Goal: Information Seeking & Learning: Learn about a topic

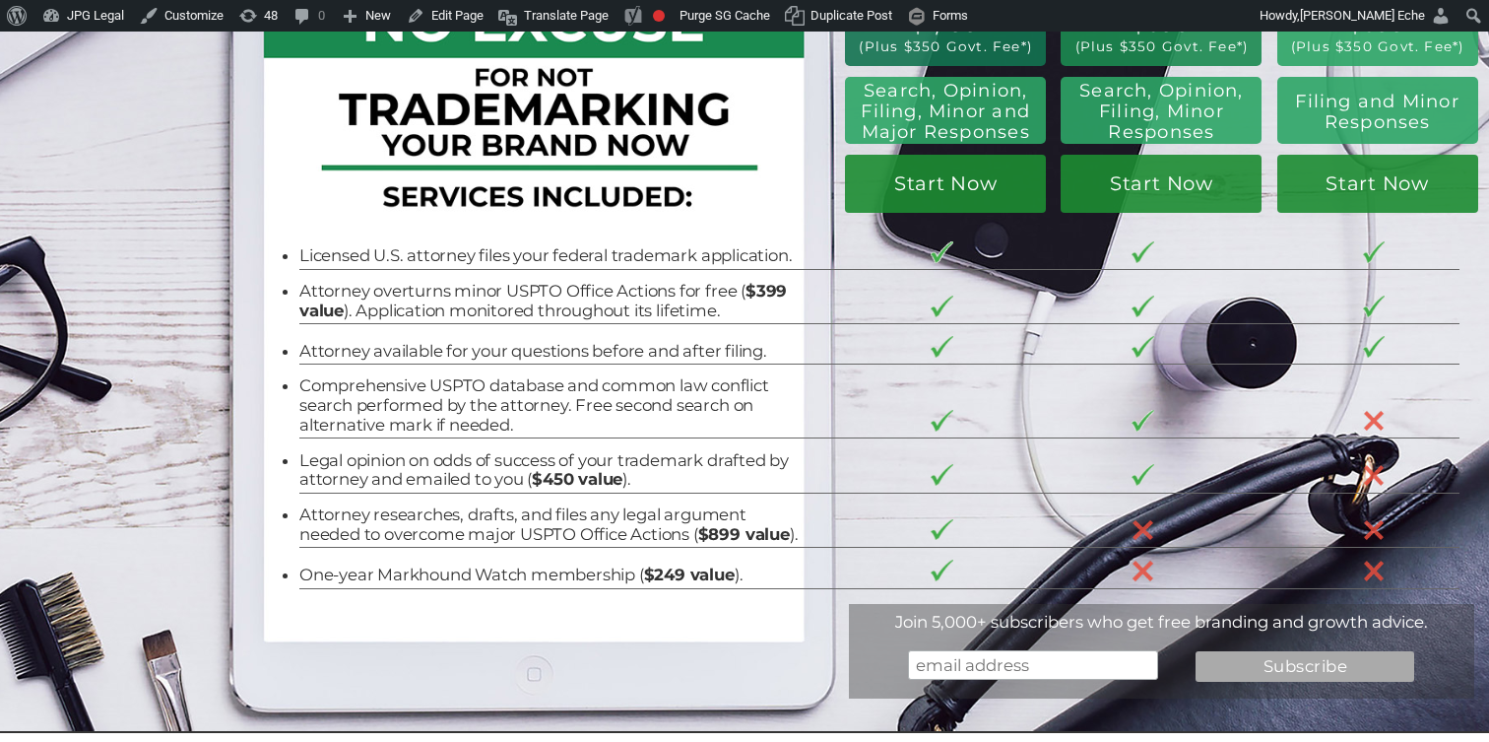
scroll to position [2511, 0]
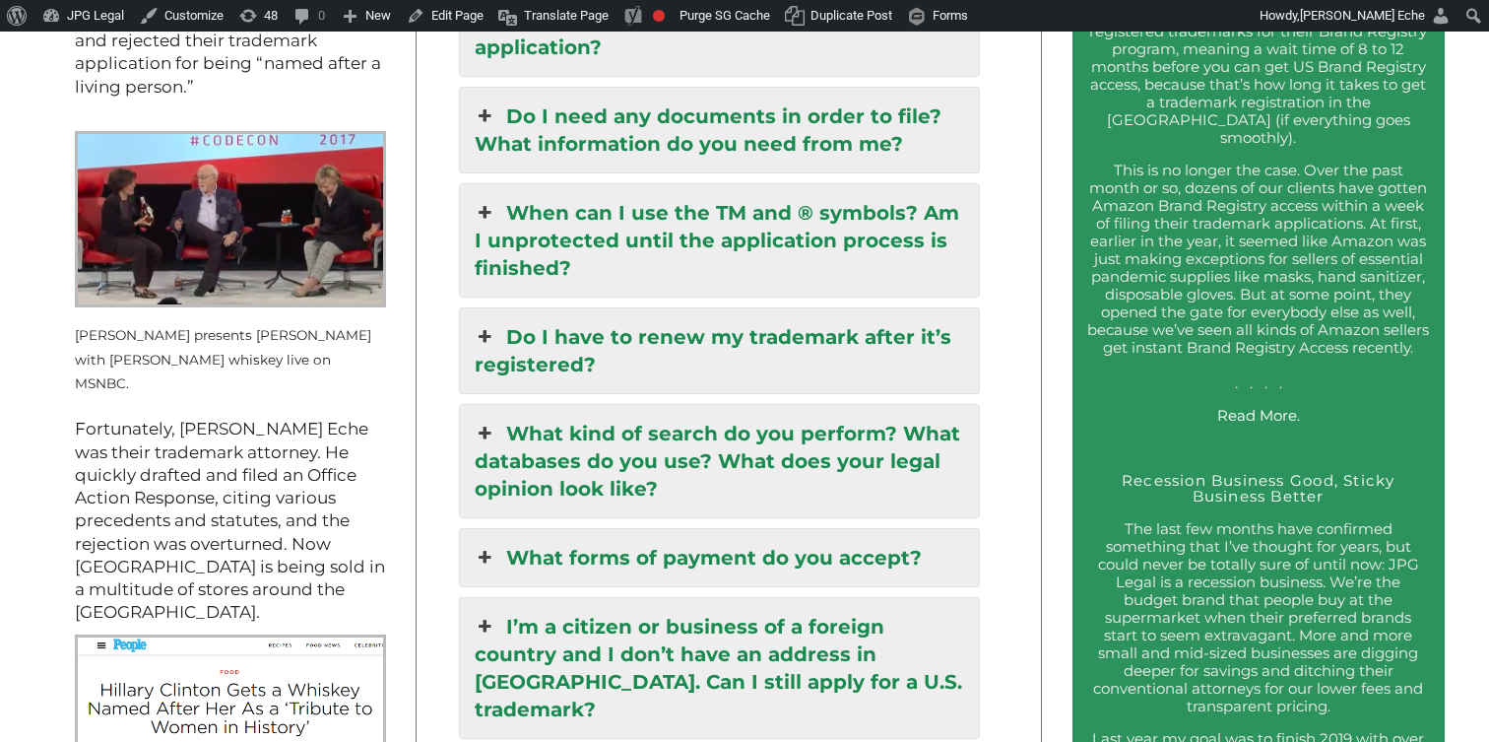
click at [665, 405] on link "What kind of search do you perform? What databases do you use? What does your l…" at bounding box center [719, 461] width 519 height 112
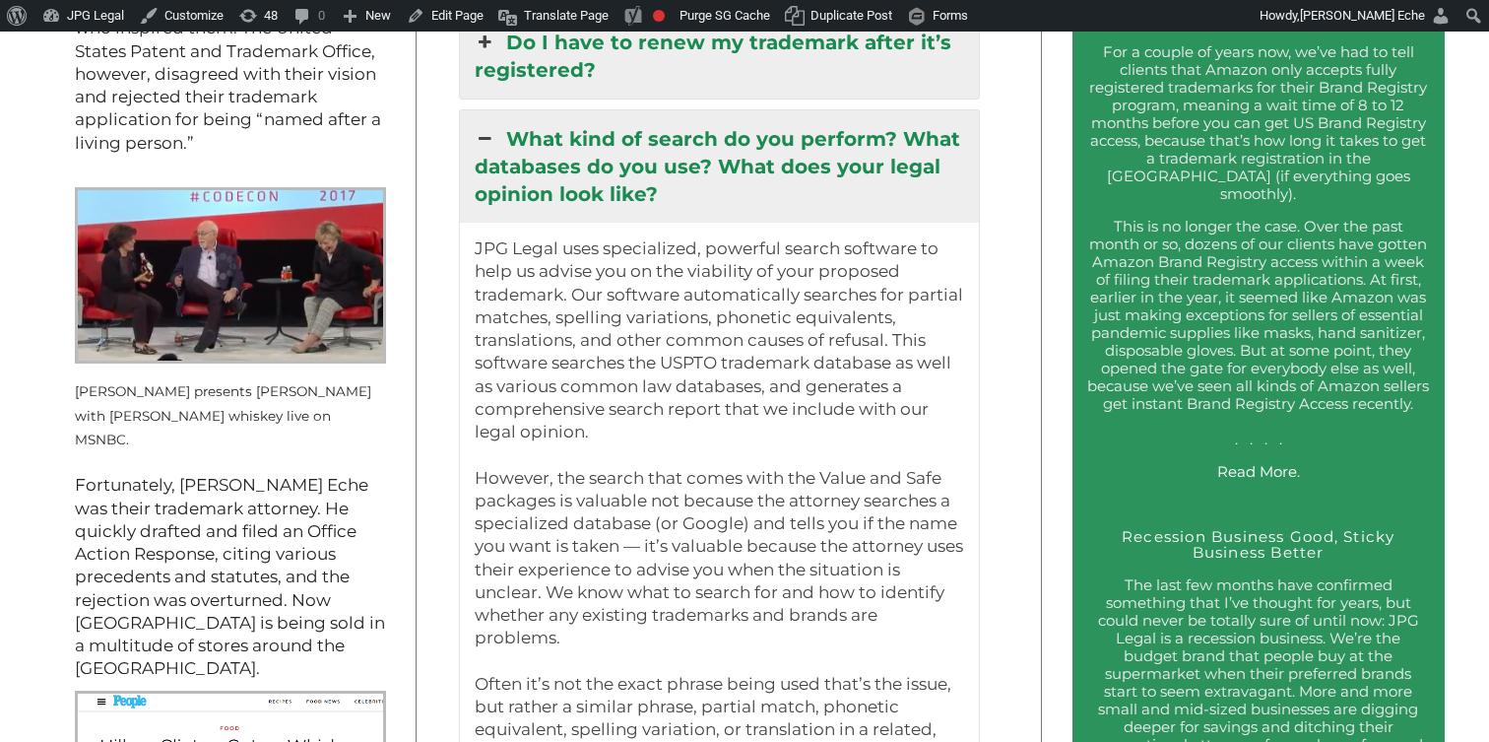
scroll to position [2376, 0]
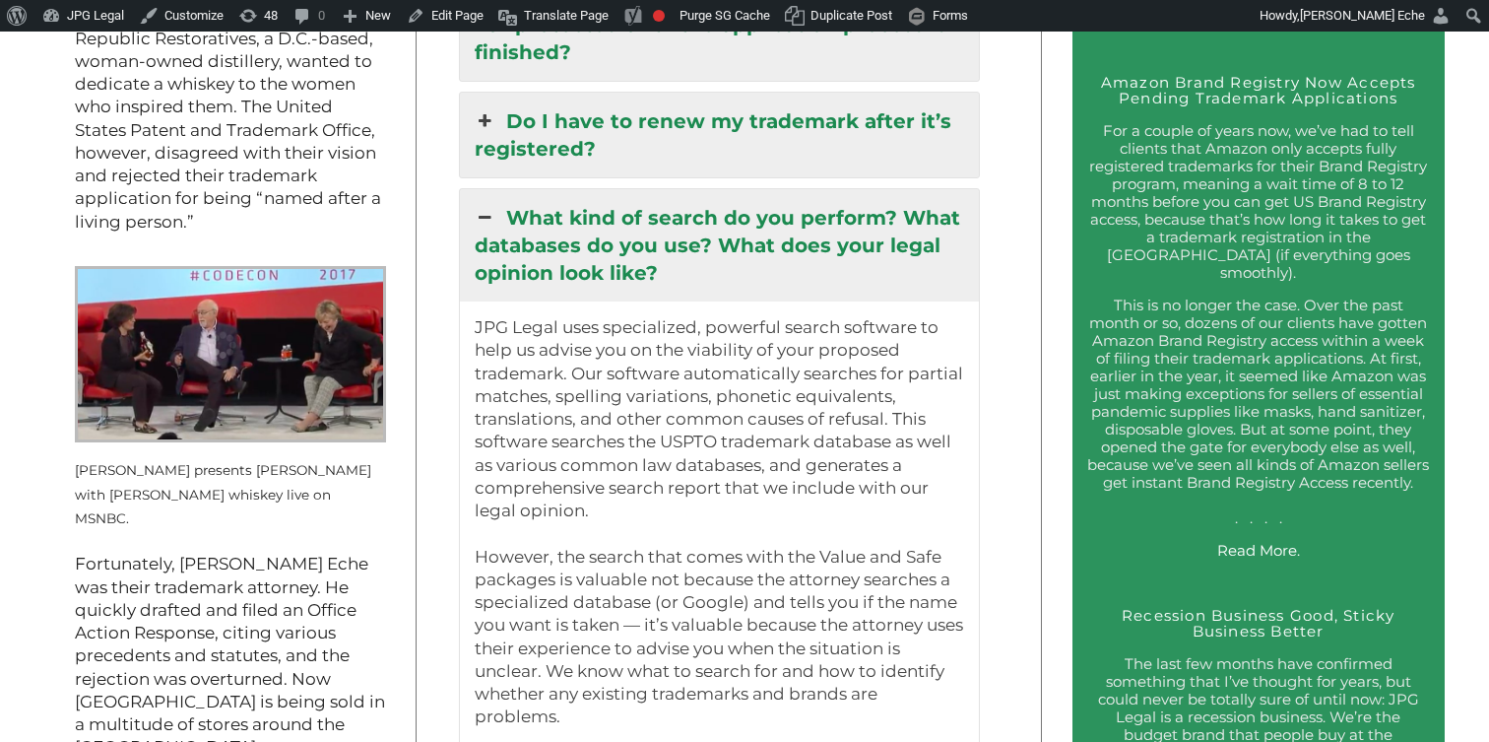
click at [581, 189] on link "What kind of search do you perform? What databases do you use? What does your l…" at bounding box center [719, 245] width 519 height 112
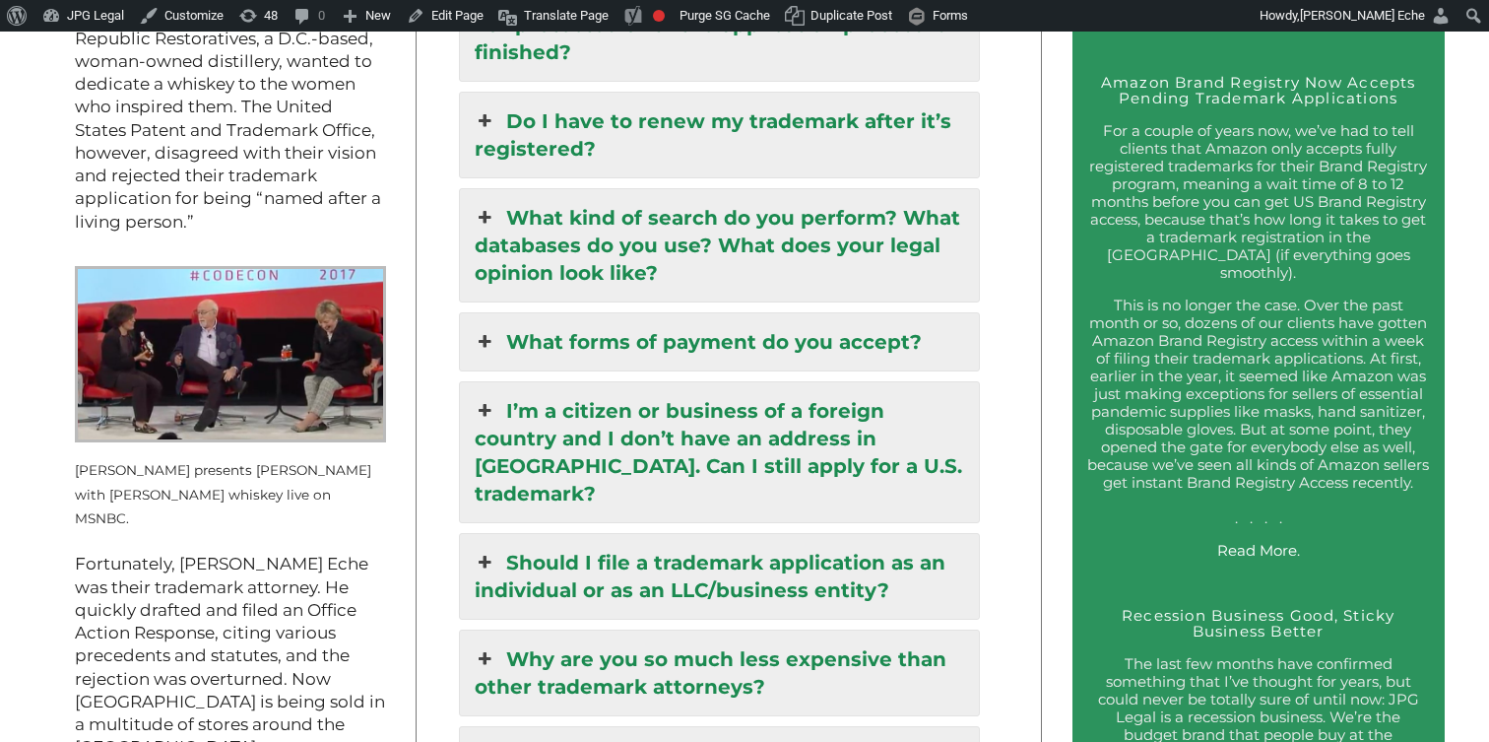
click at [579, 193] on link "What kind of search do you perform? What databases do you use? What does your l…" at bounding box center [719, 245] width 519 height 112
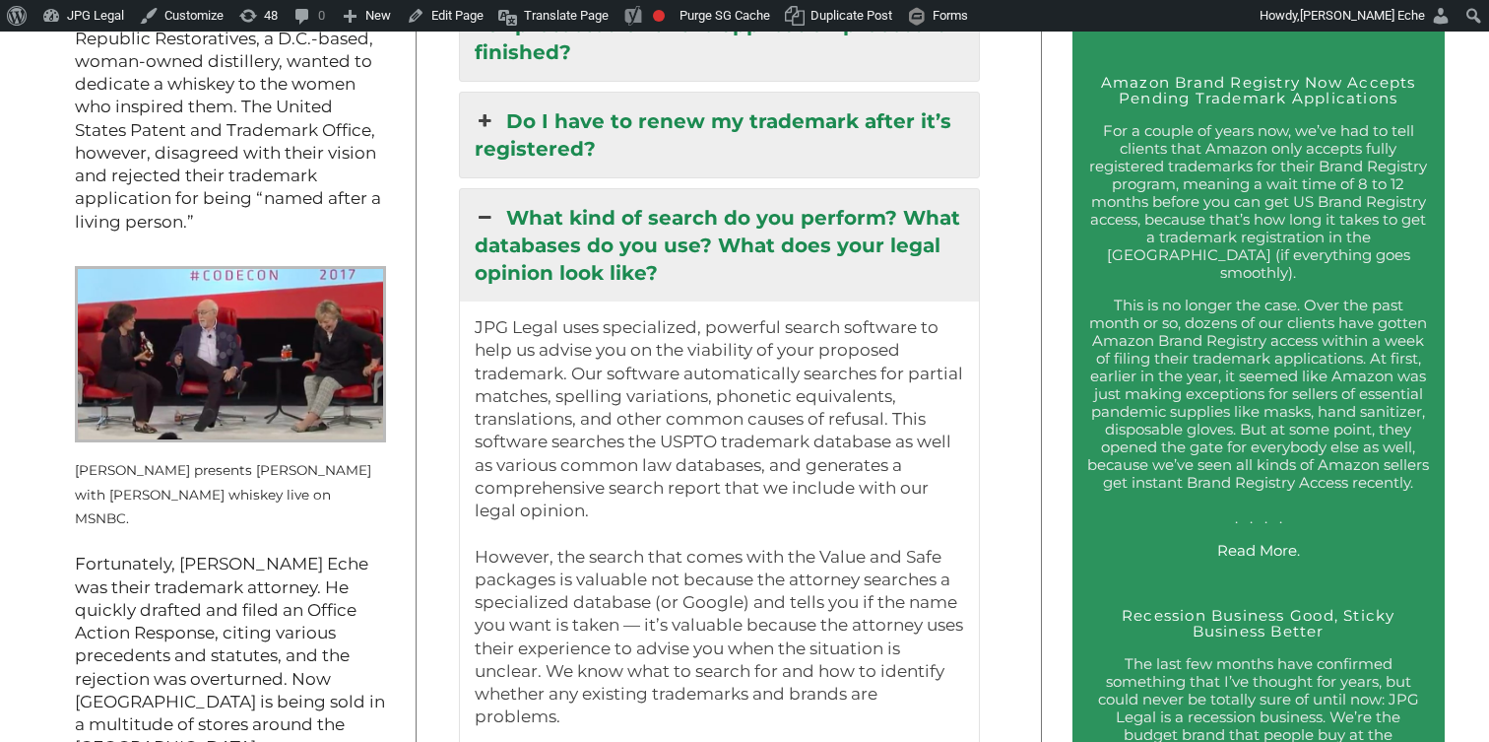
click at [618, 236] on link "What kind of search do you perform? What databases do you use? What does your l…" at bounding box center [719, 245] width 519 height 112
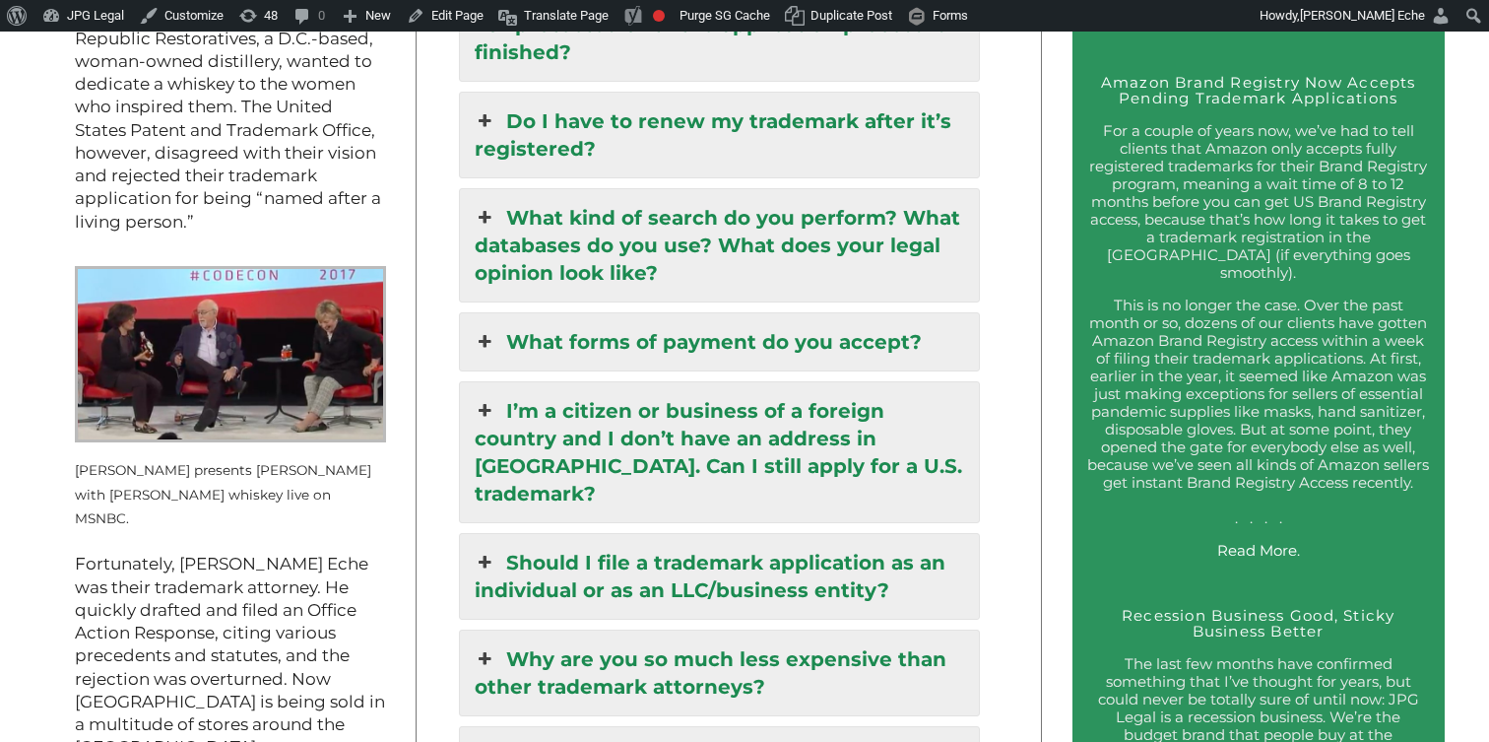
click at [1010, 234] on div "Trademark Registration, Enforcement, and Renewal File a Trademark Application T…" at bounding box center [744, 682] width 1489 height 6117
click at [898, 208] on link "What kind of search do you perform? What databases do you use? What does your l…" at bounding box center [719, 245] width 519 height 112
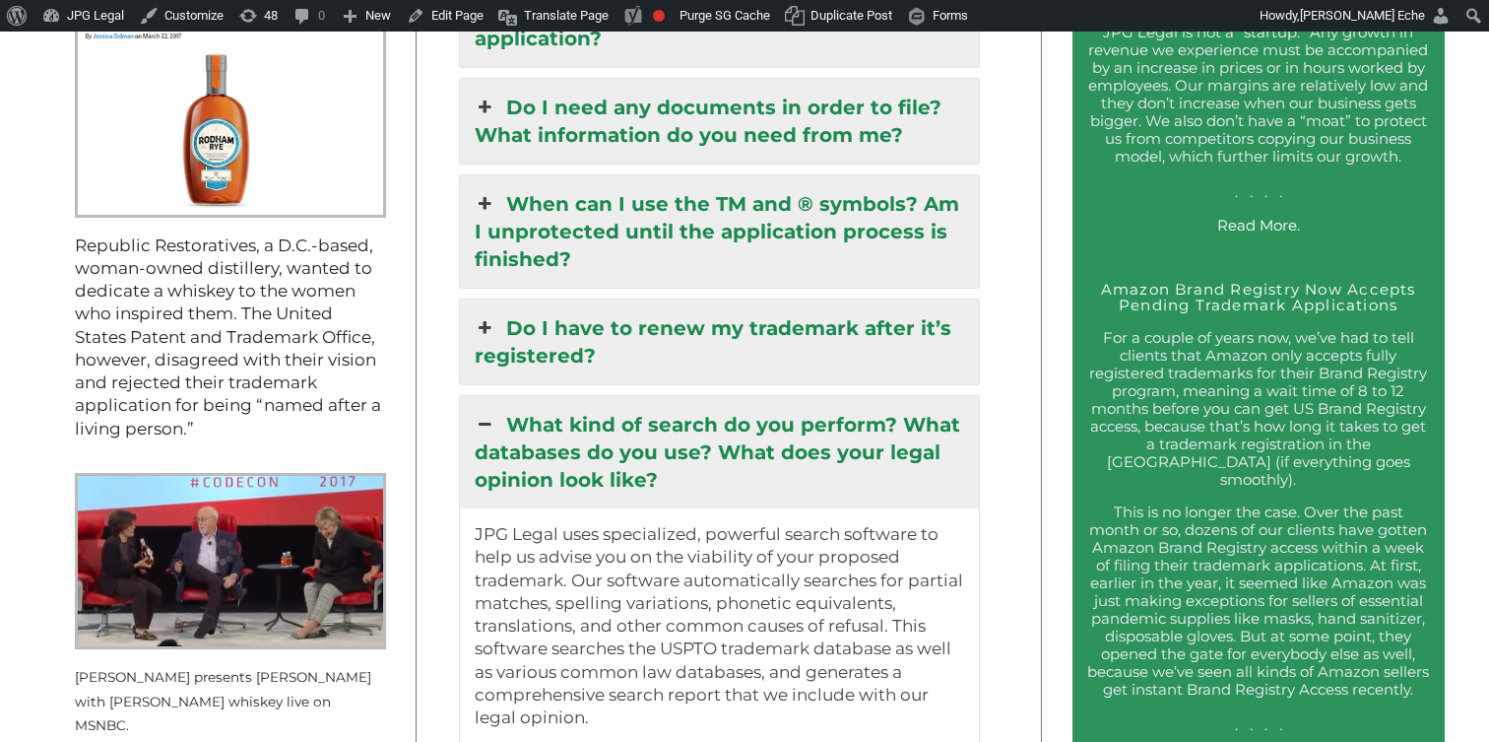
scroll to position [2360, 0]
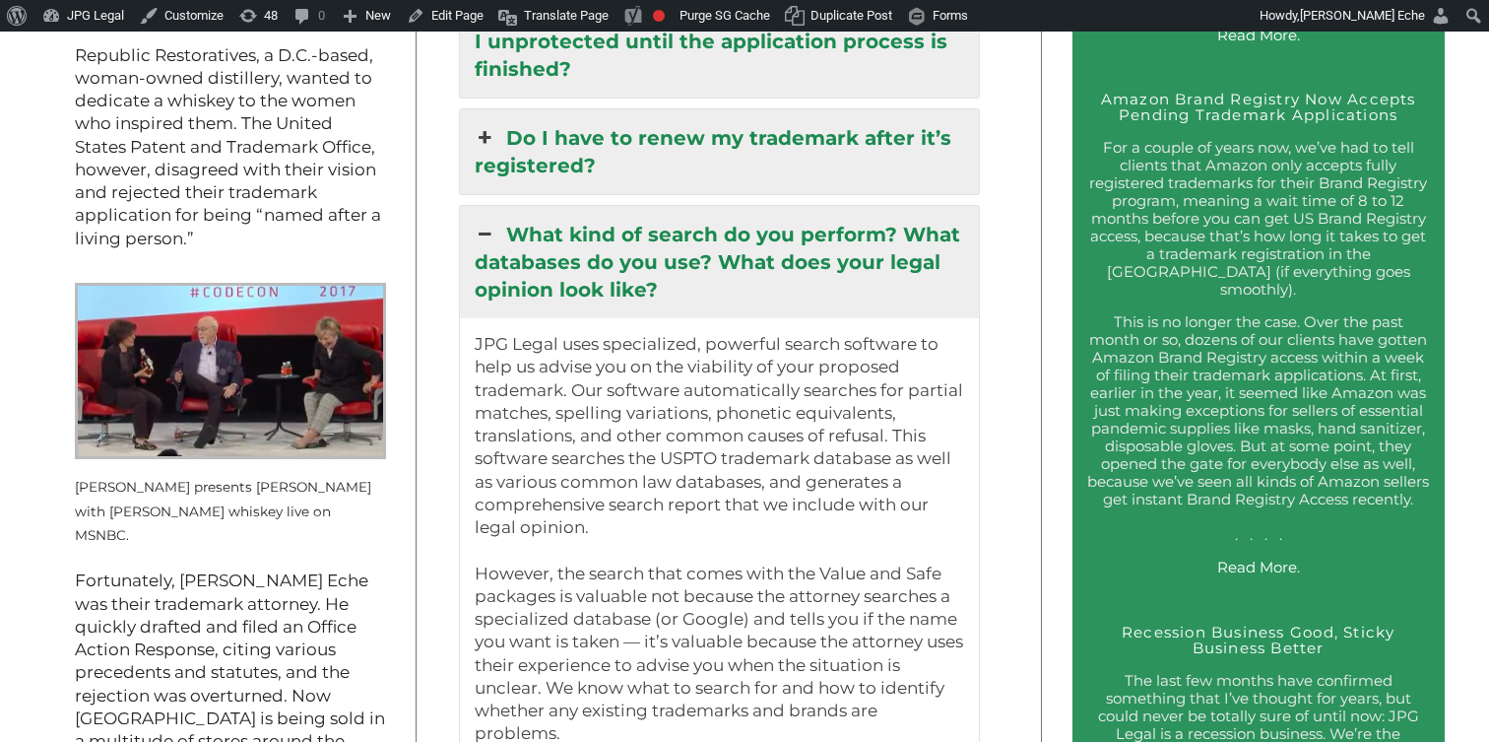
click at [552, 378] on p "JPG Legal uses specialized, powerful search software to help us advise you on t…" at bounding box center [719, 436] width 489 height 206
click at [581, 249] on link "What kind of search do you perform? What databases do you use? What does your l…" at bounding box center [719, 262] width 519 height 112
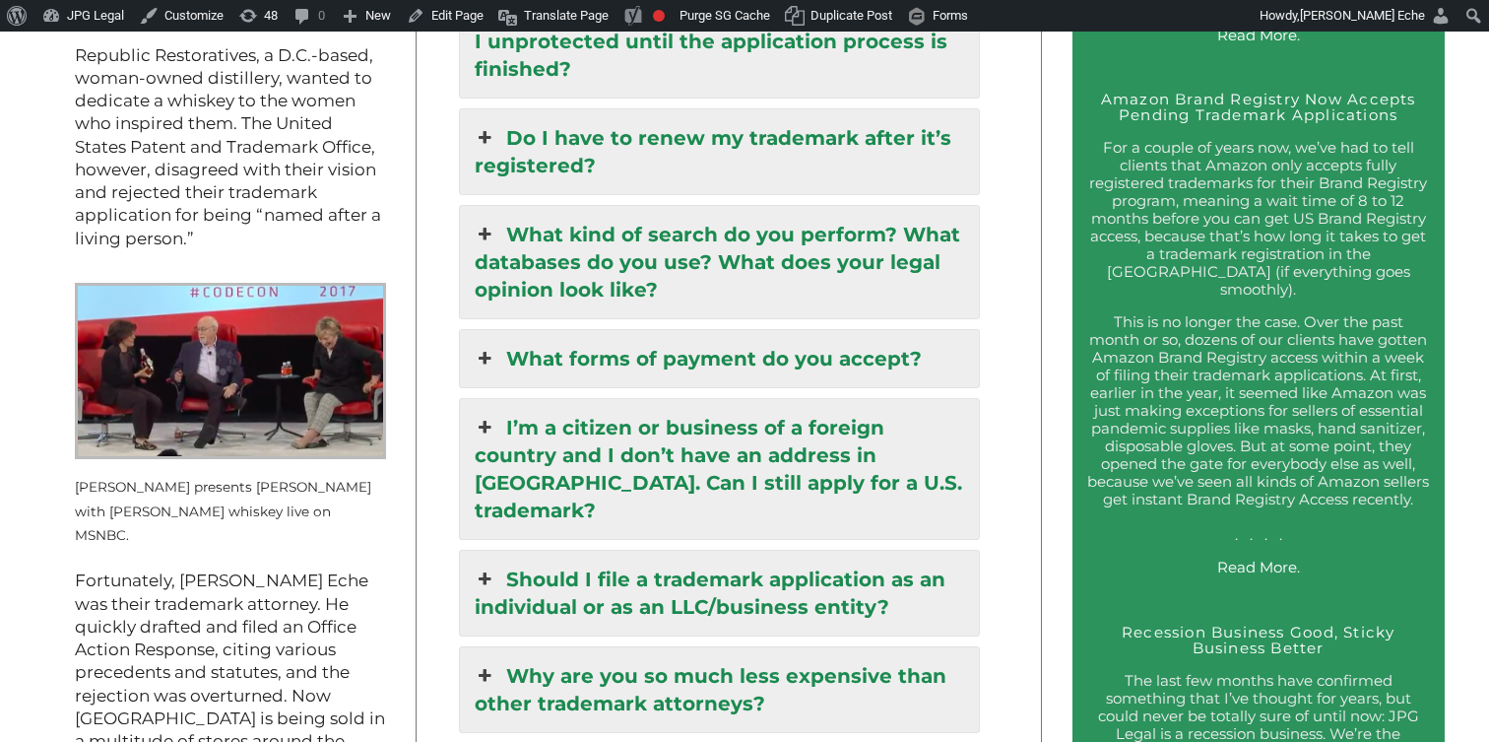
click at [998, 292] on div "Trademark Registration, Enforcement, and Renewal File a Trademark Application T…" at bounding box center [744, 698] width 1489 height 6117
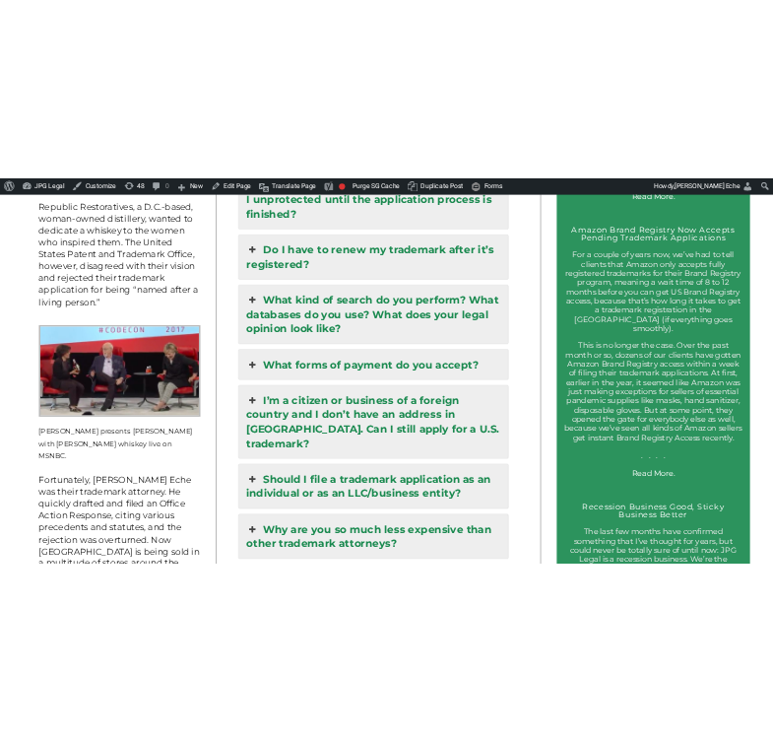
scroll to position [2345, 0]
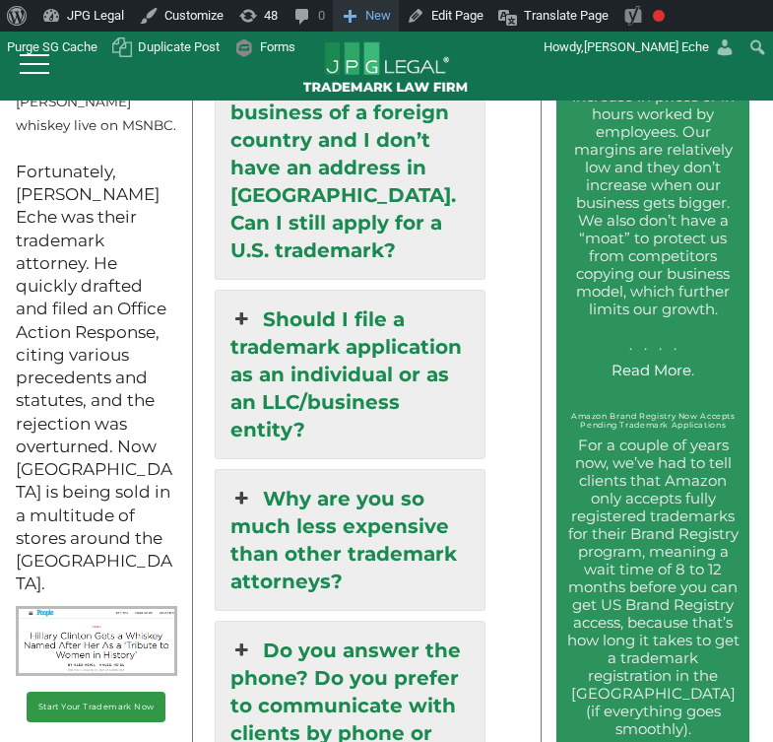
scroll to position [2035, 0]
